Goal: Find specific page/section: Find specific page/section

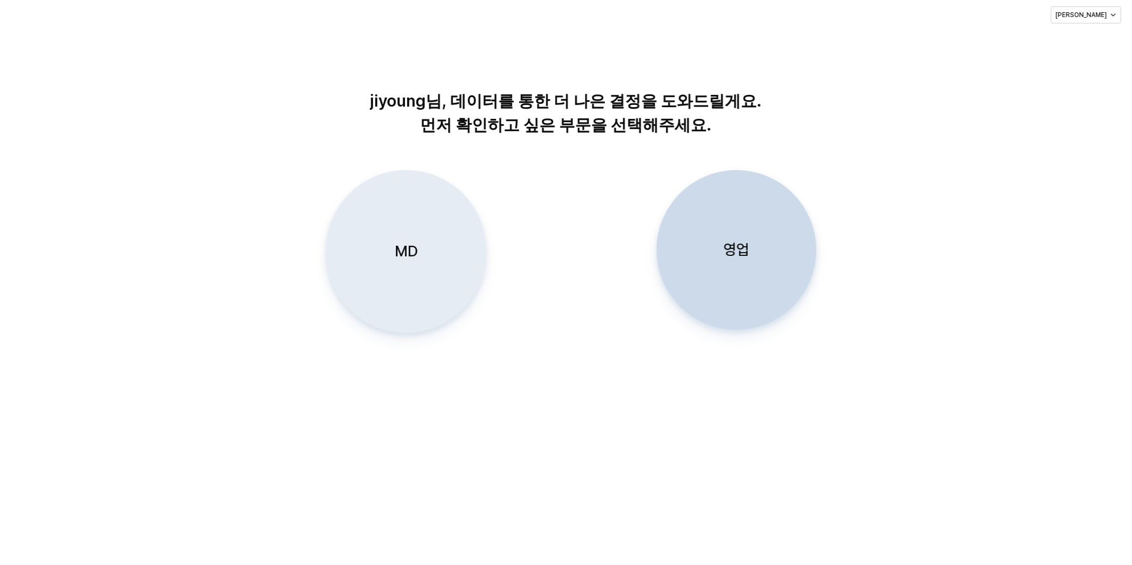
click at [404, 248] on p "MD" at bounding box center [406, 252] width 23 height 20
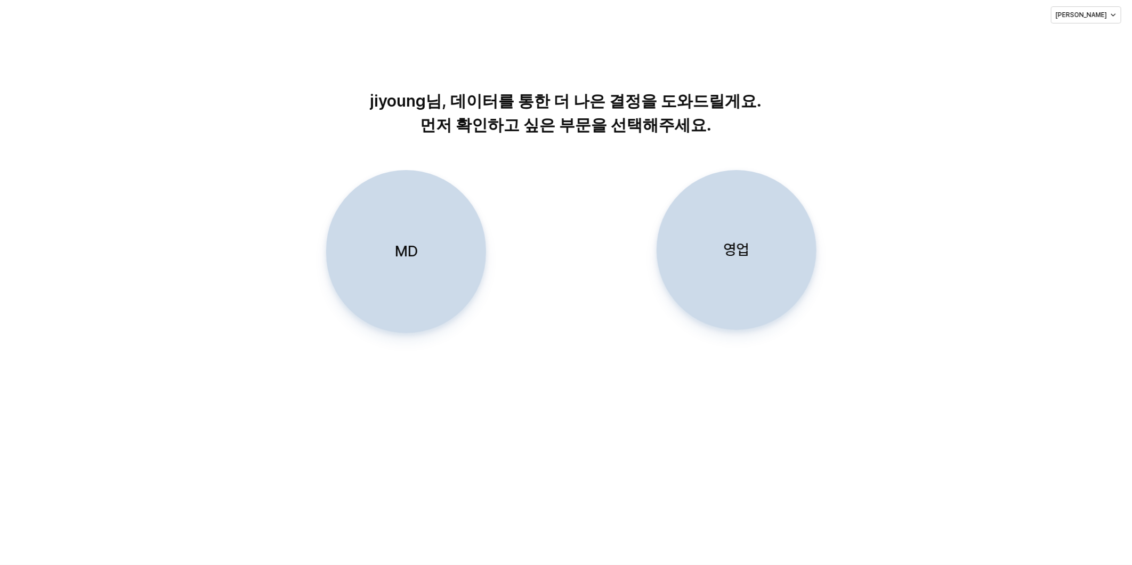
click at [411, 260] on p "MD" at bounding box center [406, 252] width 23 height 20
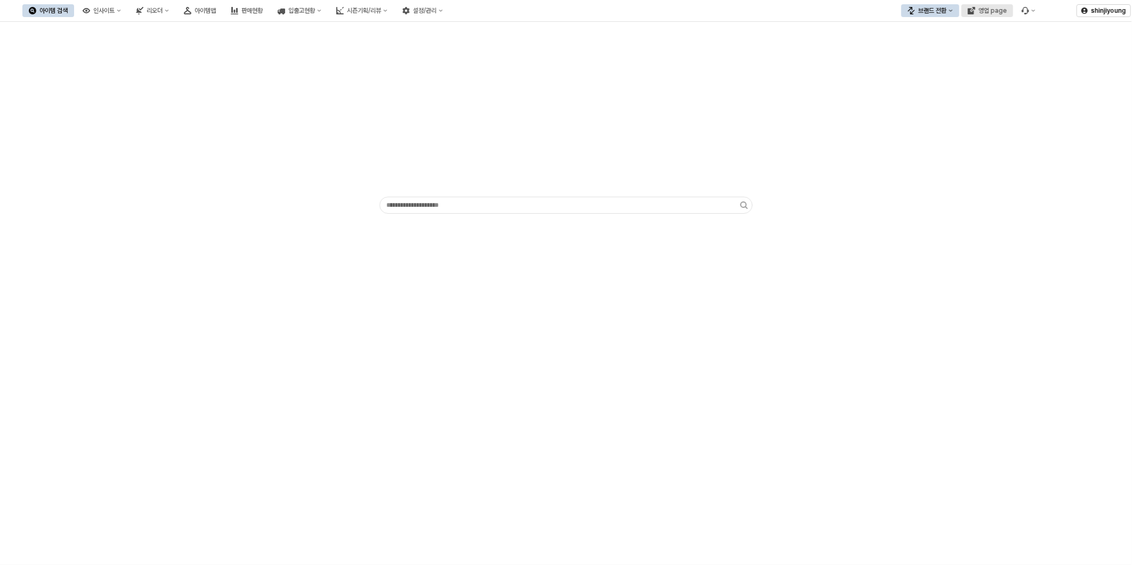
click at [993, 9] on div "영업 page" at bounding box center [993, 10] width 28 height 7
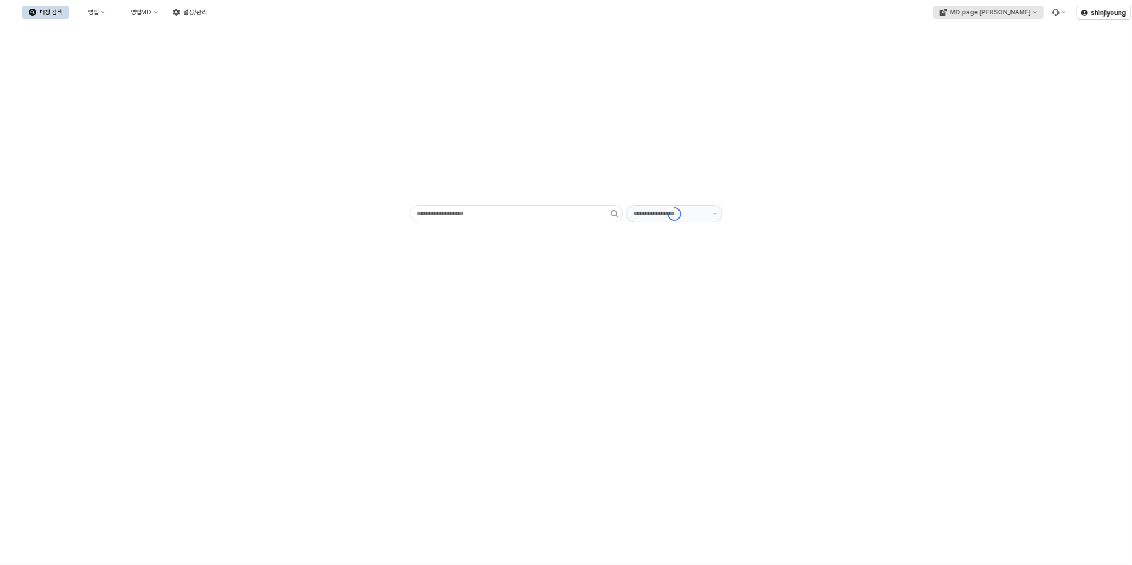
type input "******"
click at [1015, 11] on div "MD page [PERSON_NAME]" at bounding box center [991, 12] width 81 height 7
click at [988, 70] on div "디즈니베이비" at bounding box center [1007, 67] width 65 height 9
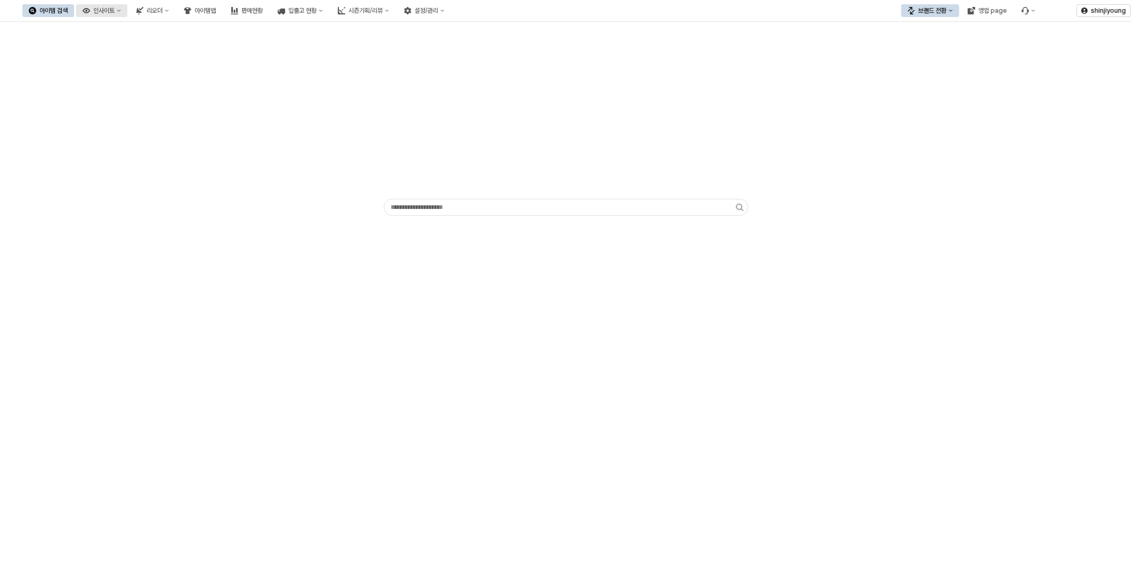
click at [127, 9] on button "인사이트" at bounding box center [101, 10] width 51 height 13
click at [222, 6] on button "아이템맵" at bounding box center [200, 10] width 45 height 13
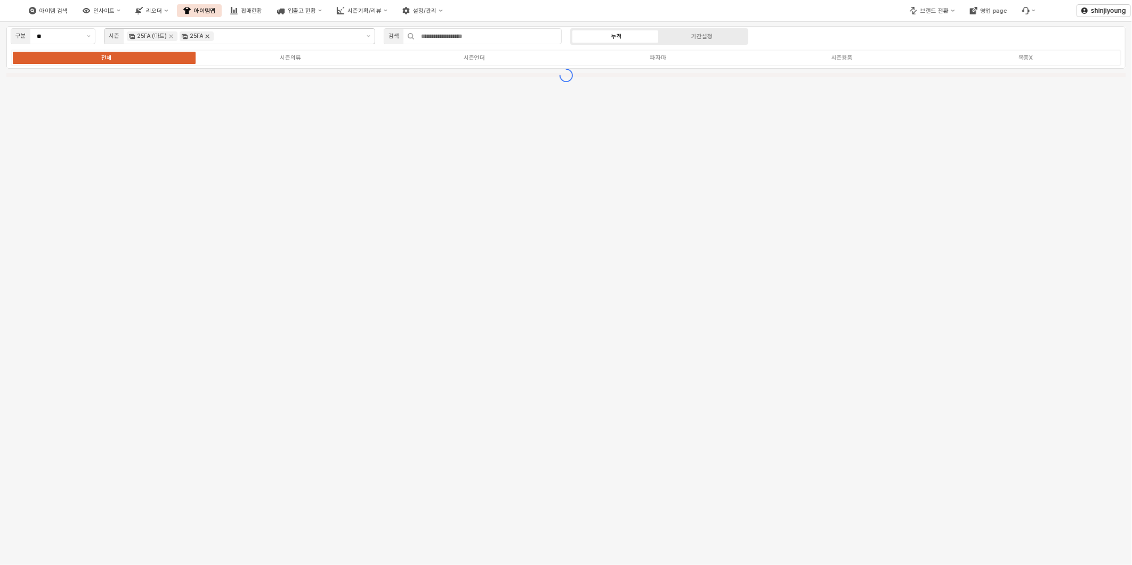
click at [206, 38] on icon "Remove 25FA" at bounding box center [207, 36] width 9 height 9
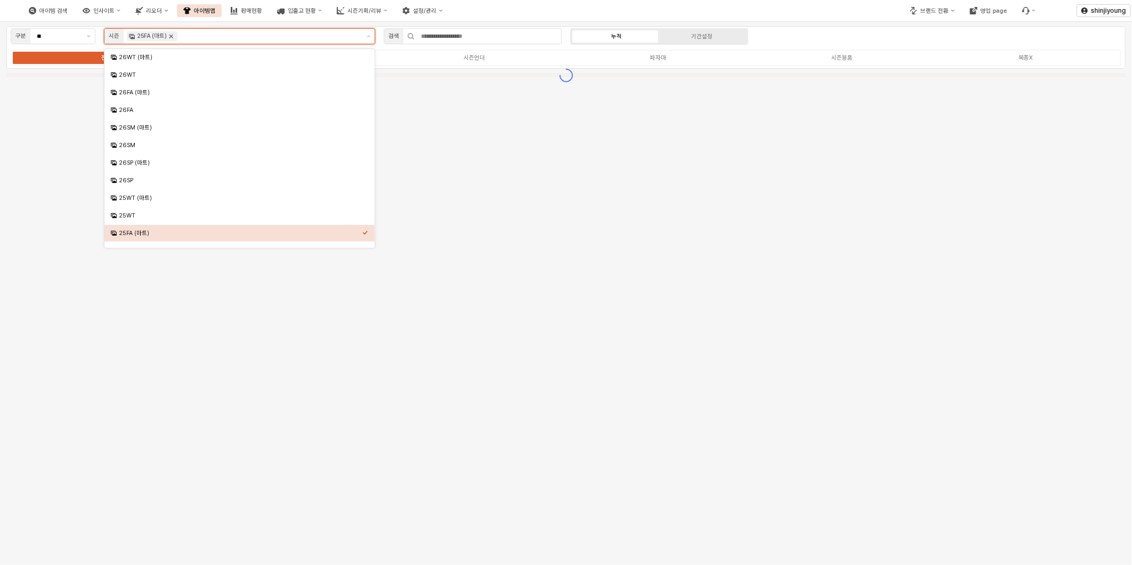
click at [172, 38] on icon "Remove 25FA (마트)" at bounding box center [171, 36] width 9 height 9
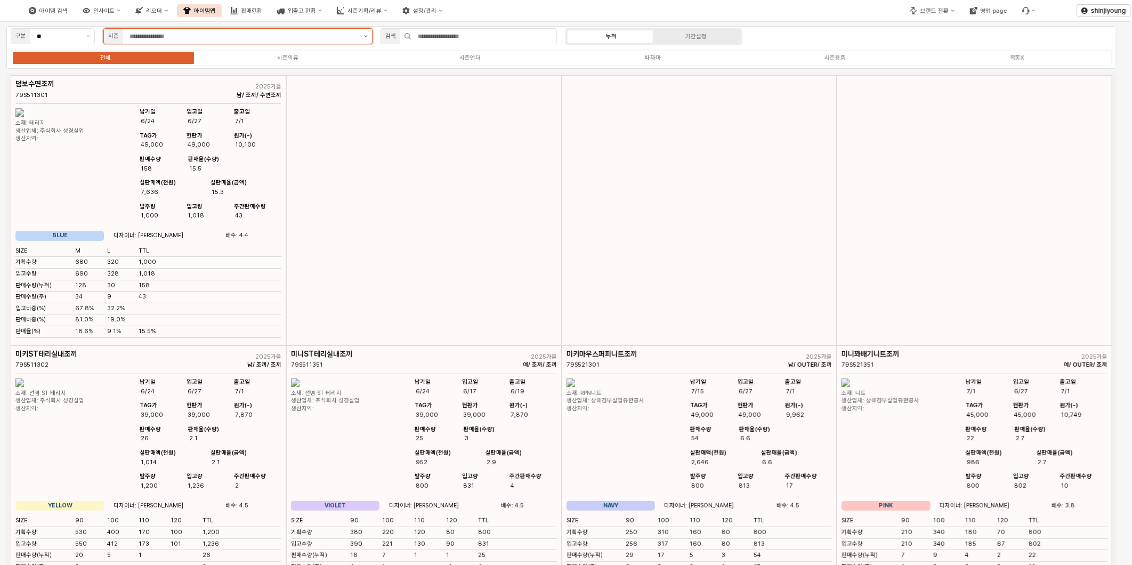
click at [368, 39] on button "제안 사항 표시" at bounding box center [366, 36] width 12 height 15
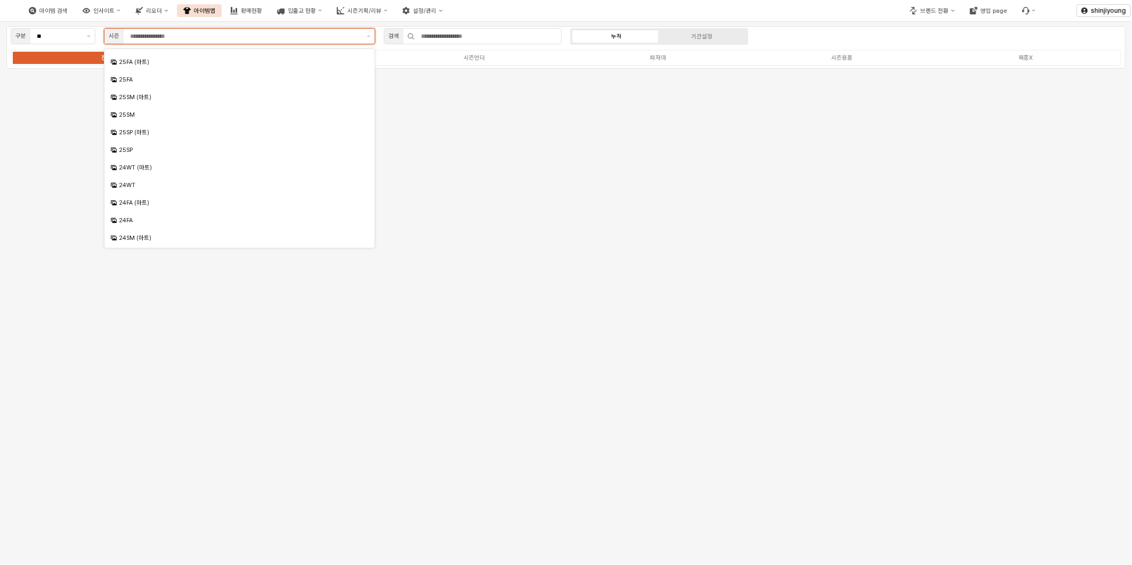
scroll to position [178, 0]
click at [142, 108] on div "25SM" at bounding box center [240, 108] width 242 height 8
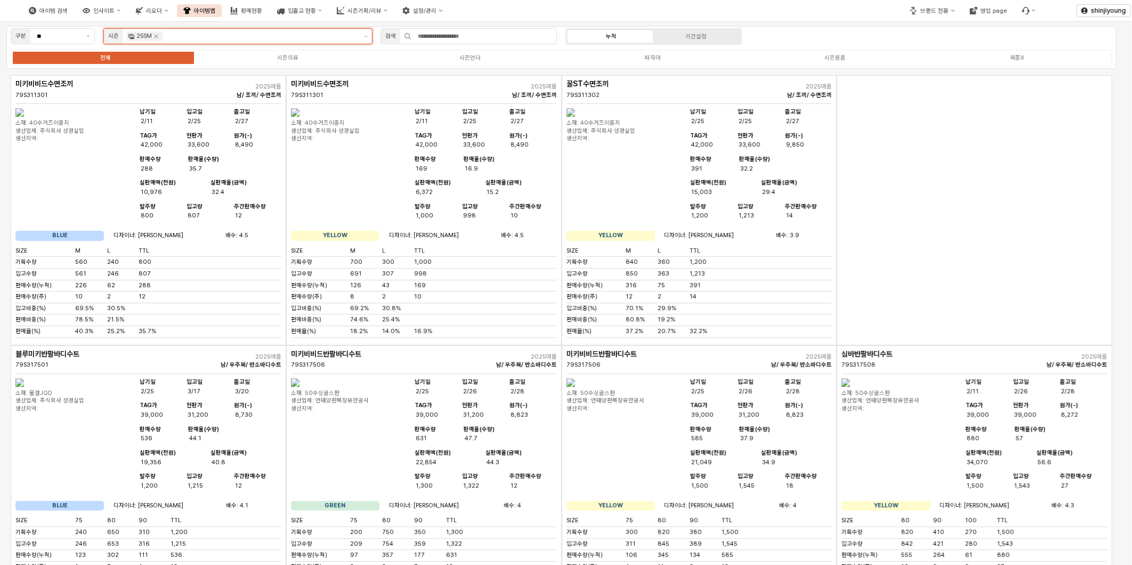
scroll to position [46, 0]
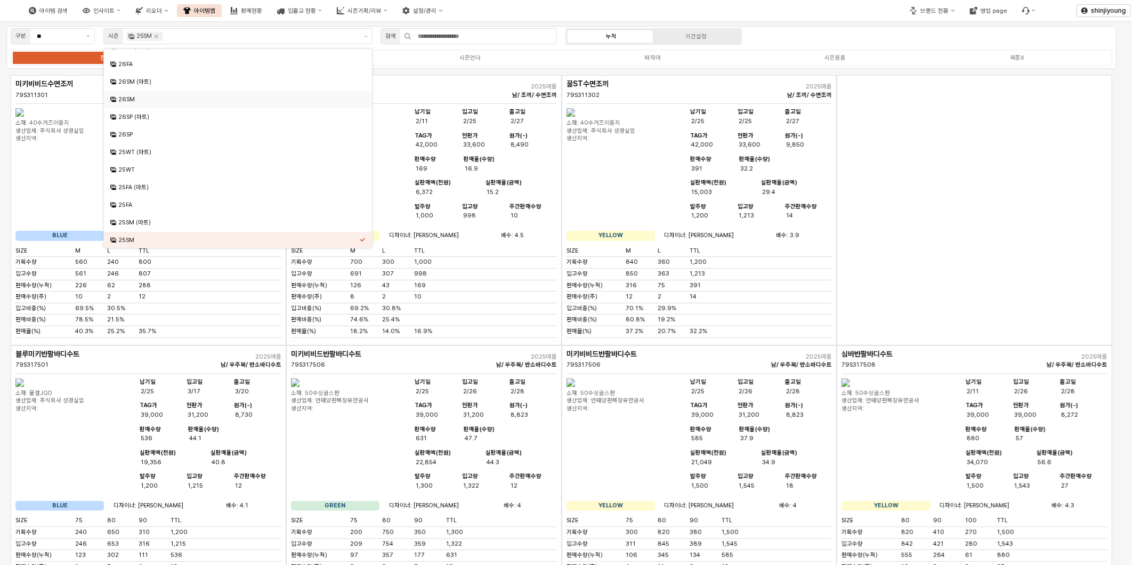
click at [942, 195] on div "App Frame" at bounding box center [975, 210] width 276 height 270
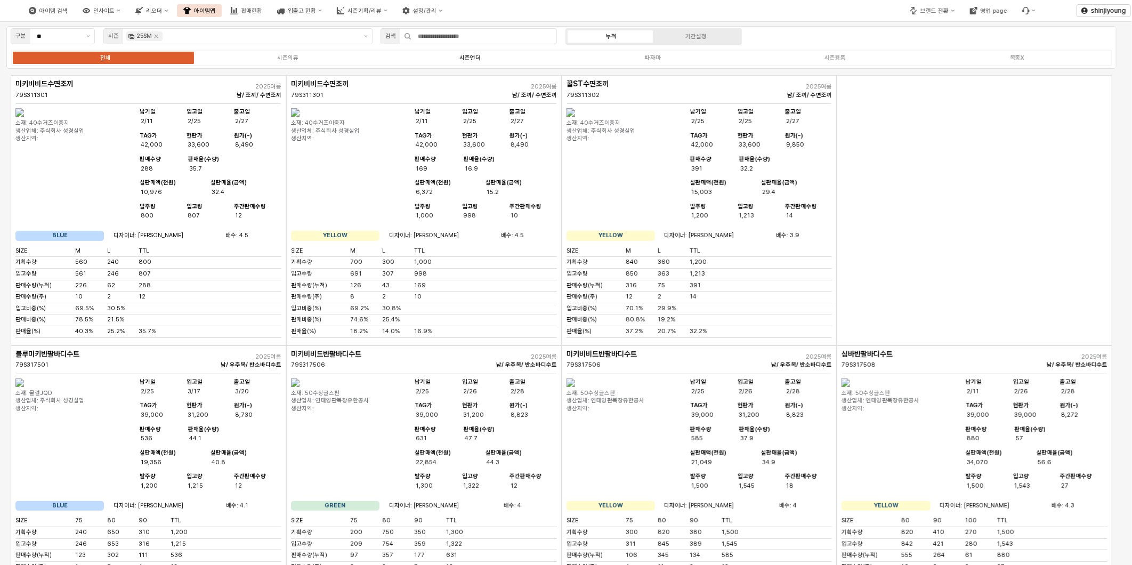
click at [475, 57] on div "시즌언더" at bounding box center [470, 57] width 21 height 7
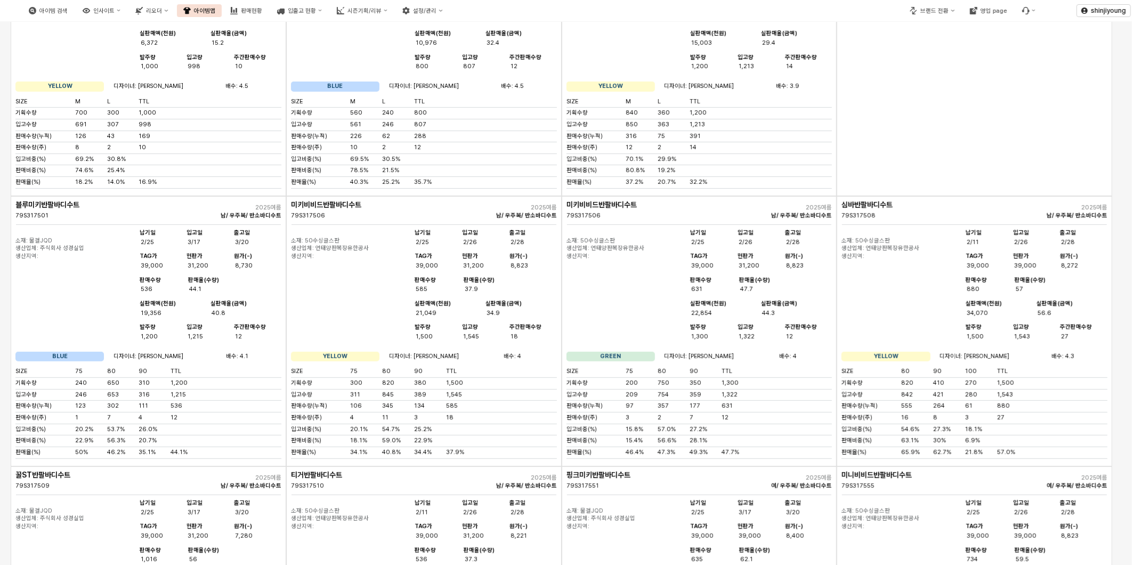
scroll to position [0, 0]
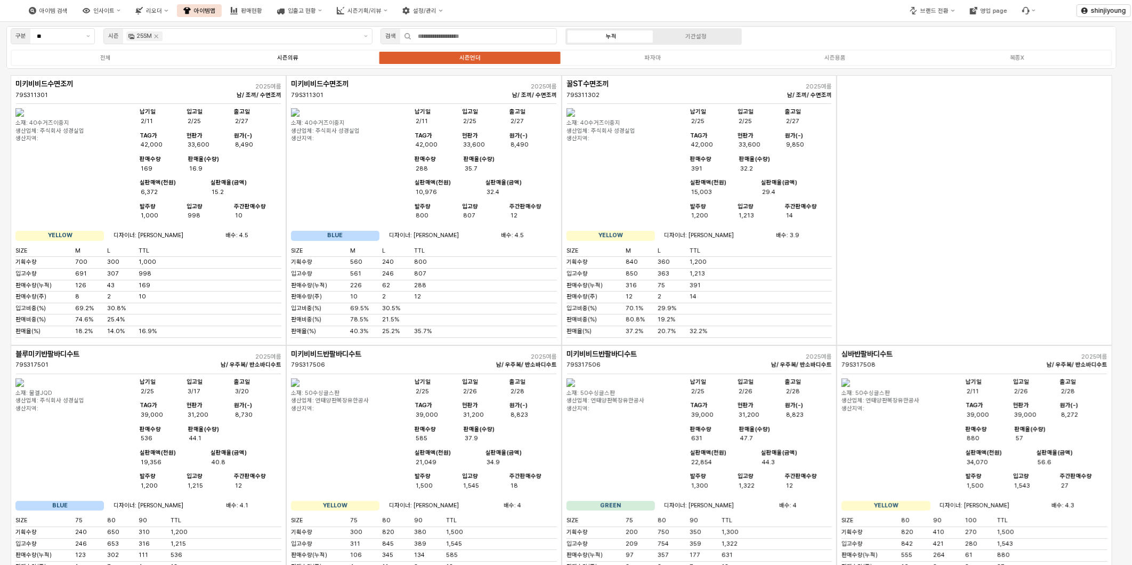
click at [274, 58] on label "시즌의류" at bounding box center [288, 57] width 182 height 9
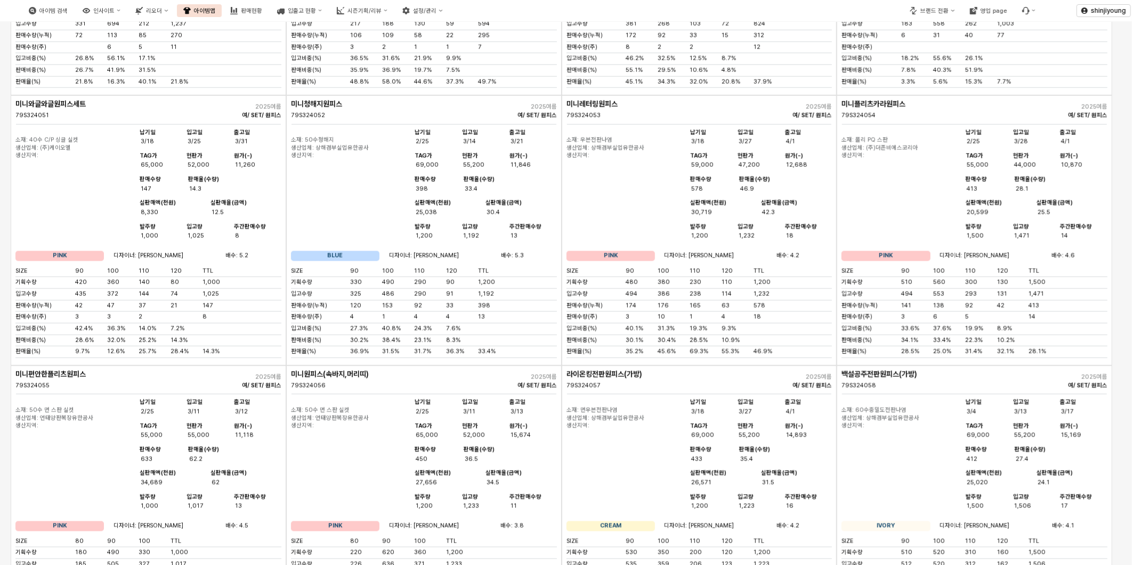
scroll to position [5805, 0]
